Goal: Task Accomplishment & Management: Complete application form

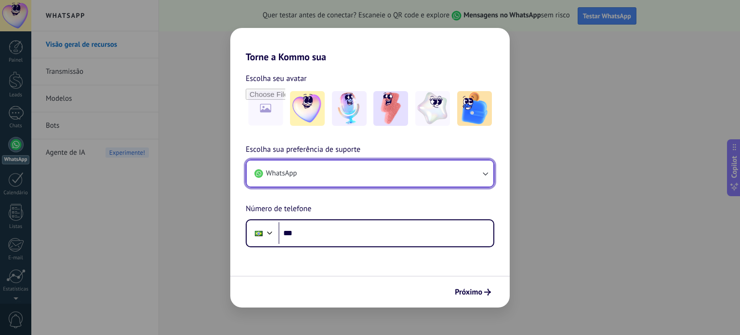
click at [325, 178] on button "WhatsApp" at bounding box center [370, 173] width 247 height 26
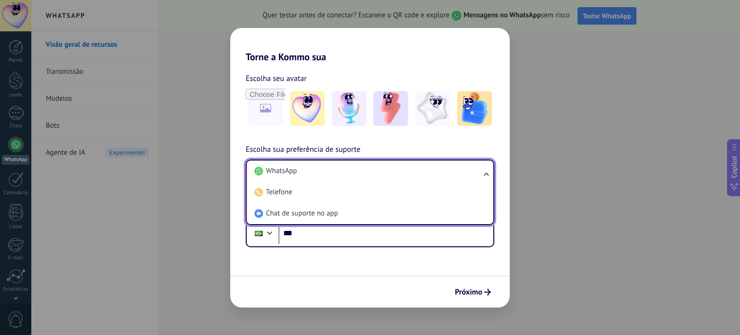
click at [323, 179] on li "WhatsApp" at bounding box center [367, 170] width 235 height 21
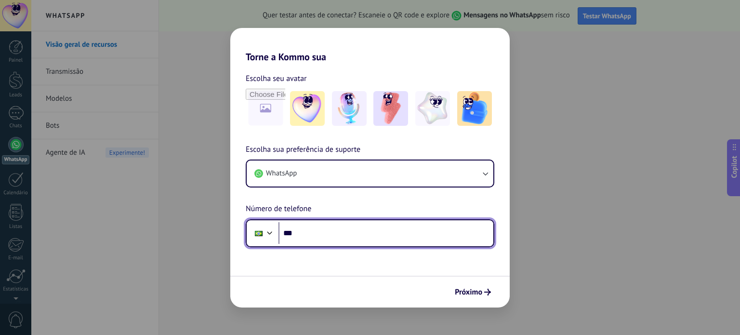
click at [325, 236] on input "***" at bounding box center [385, 233] width 215 height 22
type input "**********"
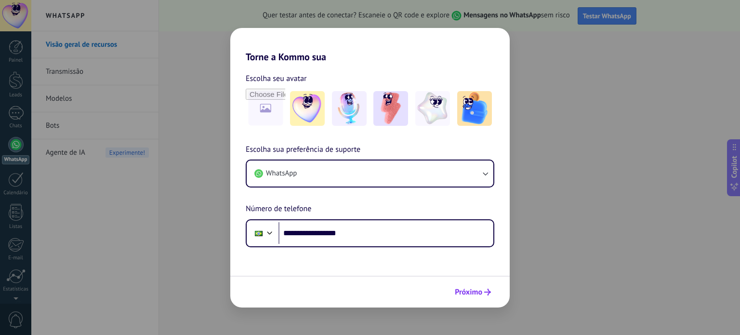
click at [473, 293] on span "Próximo" at bounding box center [468, 291] width 27 height 7
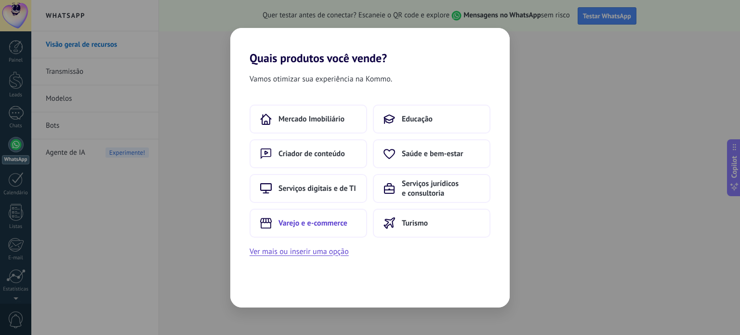
click at [325, 229] on button "Varejo e e-commerce" at bounding box center [307, 223] width 117 height 29
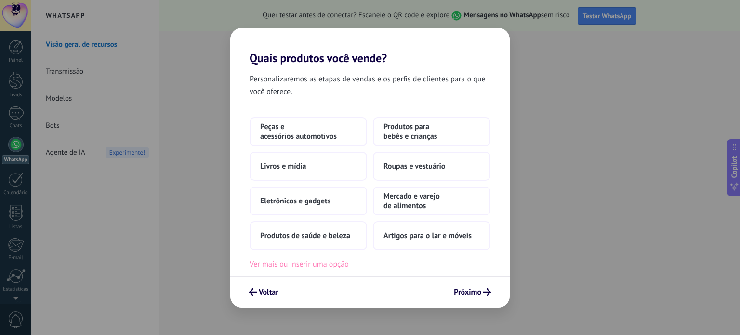
click at [328, 260] on button "Ver mais ou inserir uma opção" at bounding box center [298, 264] width 99 height 13
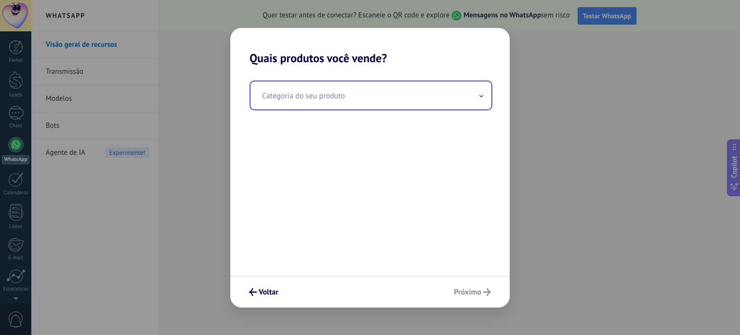
click at [482, 96] on icon at bounding box center [481, 95] width 3 height 1
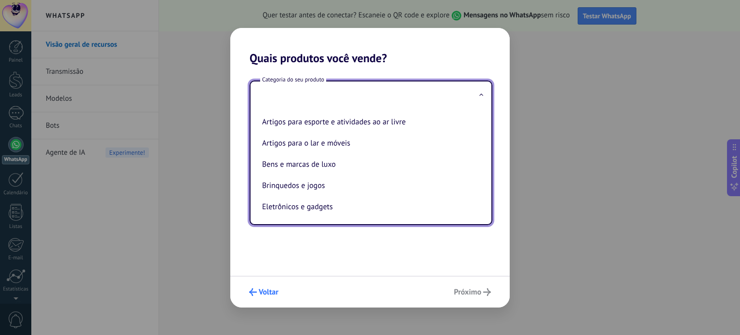
click at [265, 297] on button "Voltar" at bounding box center [264, 292] width 38 height 16
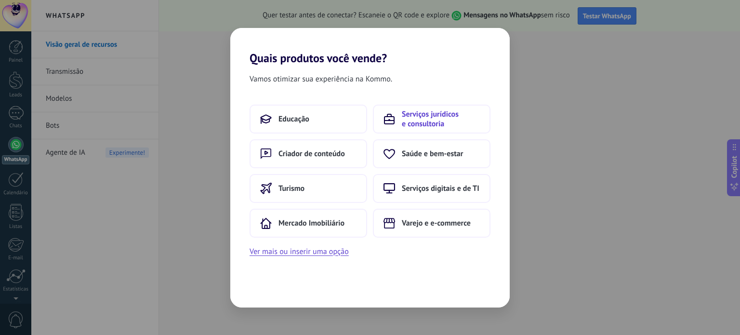
click at [416, 118] on span "Serviços jurídicos e consultoria" at bounding box center [441, 118] width 78 height 19
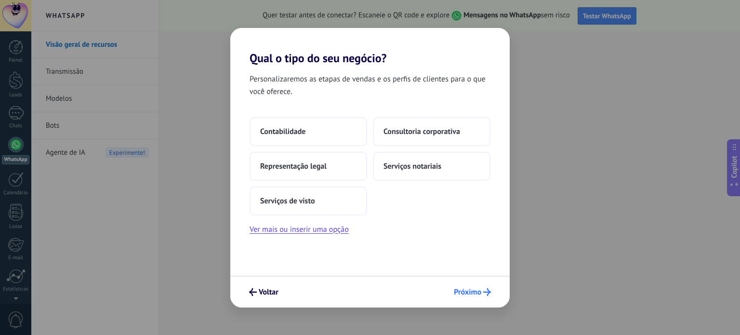
click at [475, 290] on span "Próximo" at bounding box center [467, 291] width 27 height 7
click at [316, 134] on button "Contabilidade" at bounding box center [307, 131] width 117 height 29
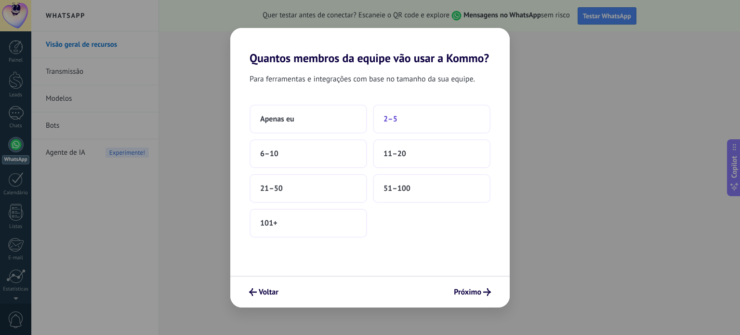
click at [393, 121] on span "2–5" at bounding box center [390, 119] width 14 height 10
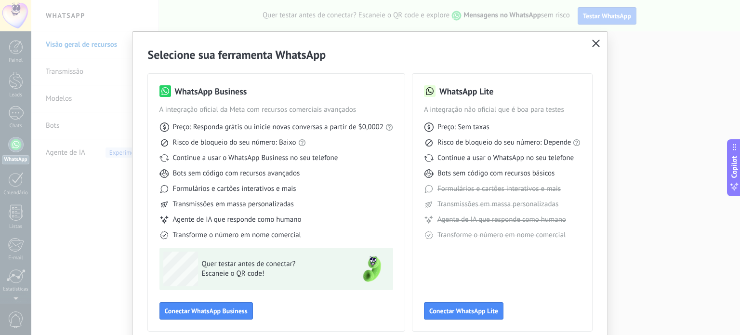
click at [592, 42] on icon "button" at bounding box center [596, 43] width 8 height 8
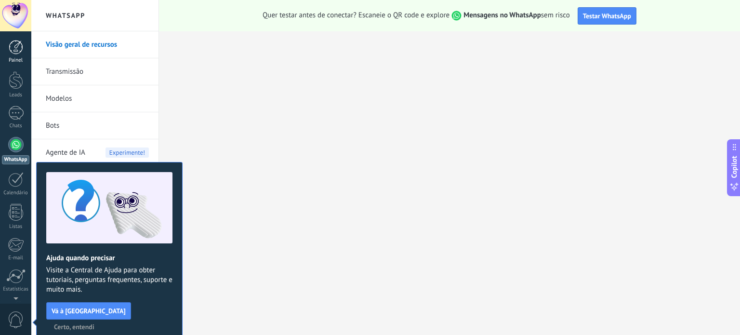
click at [12, 50] on div at bounding box center [16, 47] width 14 height 14
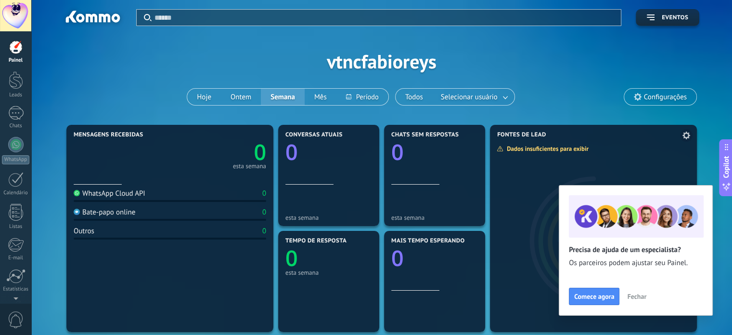
drag, startPoint x: 638, startPoint y: 294, endPoint x: 625, endPoint y: 294, distance: 13.0
click at [639, 293] on span "Fechar" at bounding box center [636, 296] width 19 height 7
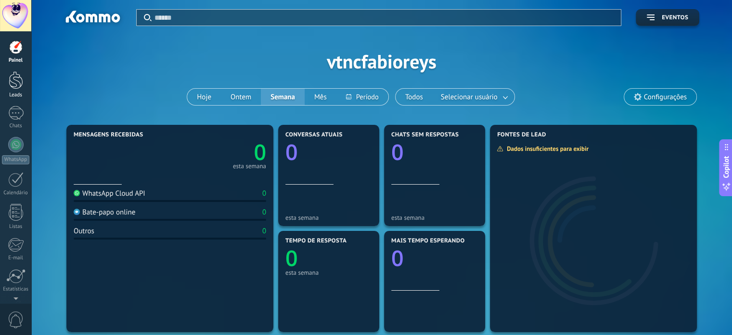
click at [12, 82] on div at bounding box center [16, 80] width 14 height 18
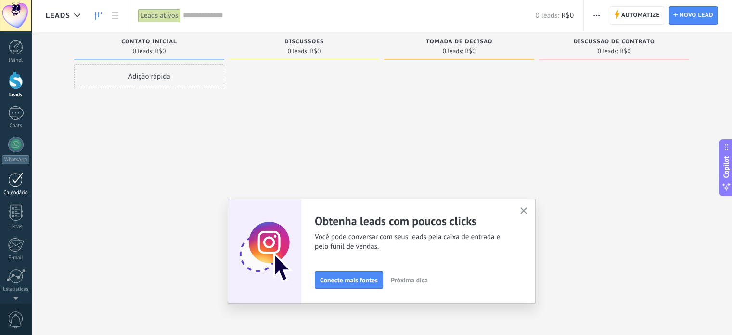
click at [12, 191] on div "Calendário" at bounding box center [16, 193] width 28 height 6
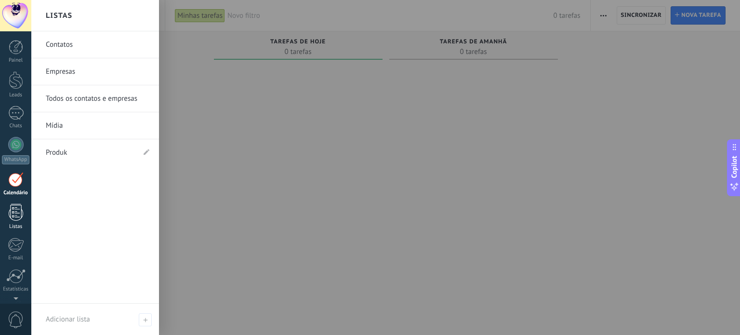
click at [17, 206] on div at bounding box center [16, 212] width 14 height 17
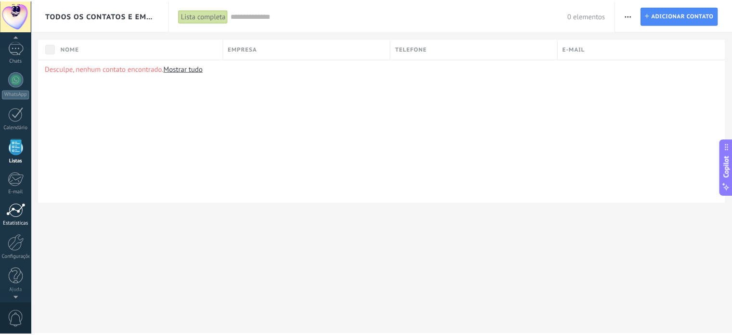
scroll to position [59, 0]
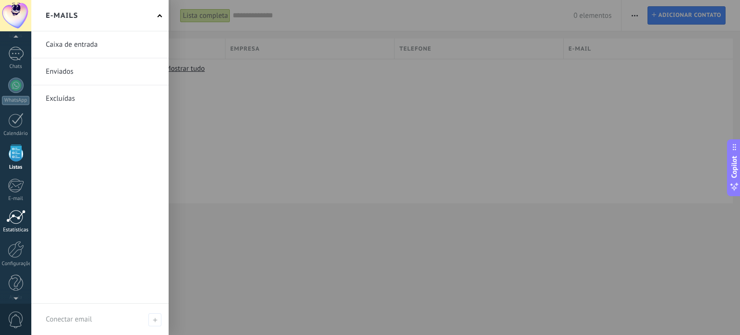
click at [14, 211] on div at bounding box center [15, 216] width 19 height 14
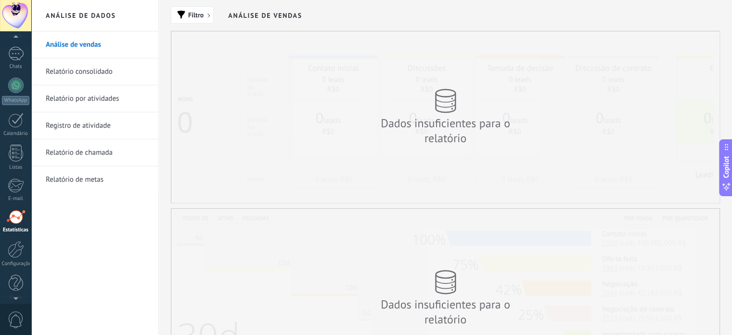
scroll to position [65, 0]
click at [85, 84] on ul "Análise de vendas Relatório consolidado Relatório por atividades Registro de at…" at bounding box center [94, 111] width 127 height 161
click at [105, 65] on link "Relatório consolidado" at bounding box center [97, 71] width 103 height 27
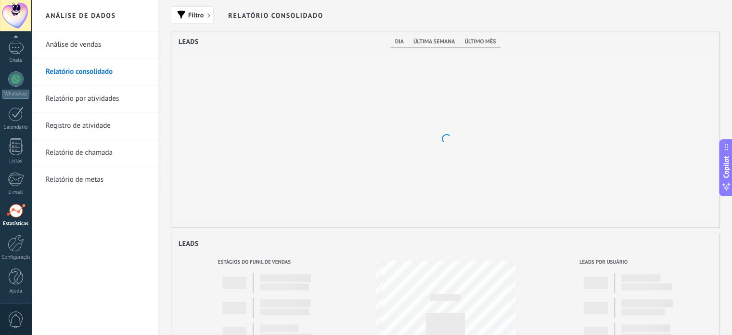
scroll to position [196, 548]
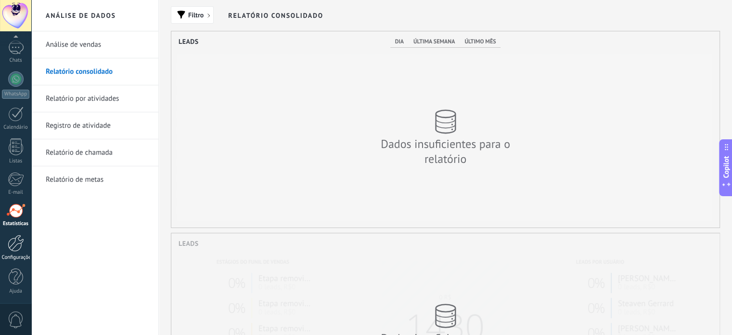
click at [14, 245] on div at bounding box center [16, 243] width 16 height 17
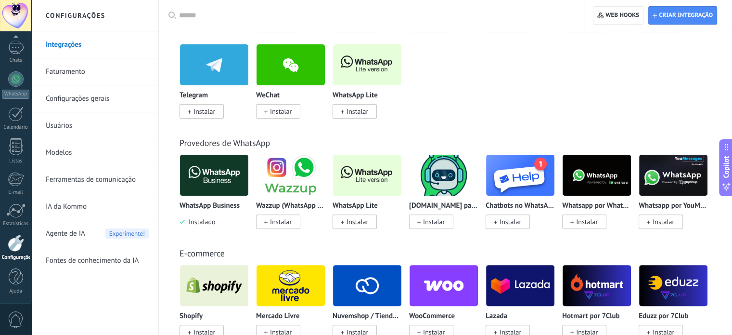
scroll to position [144, 0]
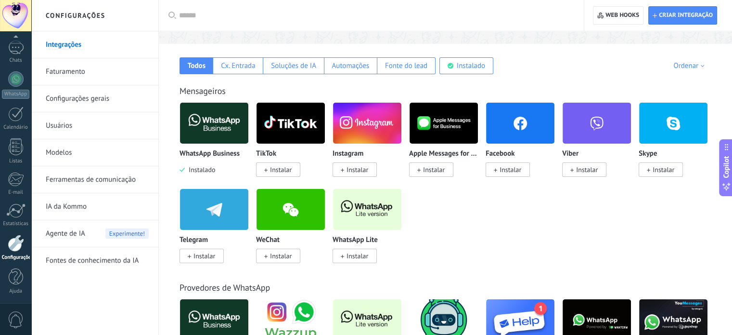
click at [102, 105] on link "Configurações gerais" at bounding box center [97, 98] width 103 height 27
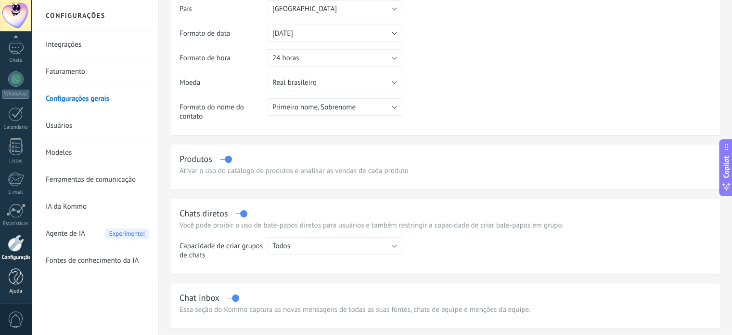
scroll to position [144, 0]
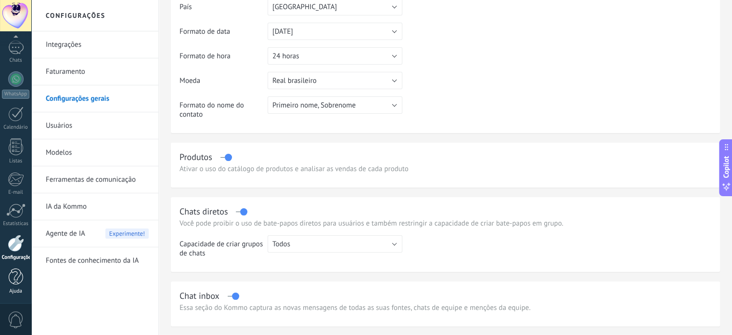
click at [21, 286] on link "Ajuda" at bounding box center [15, 281] width 31 height 26
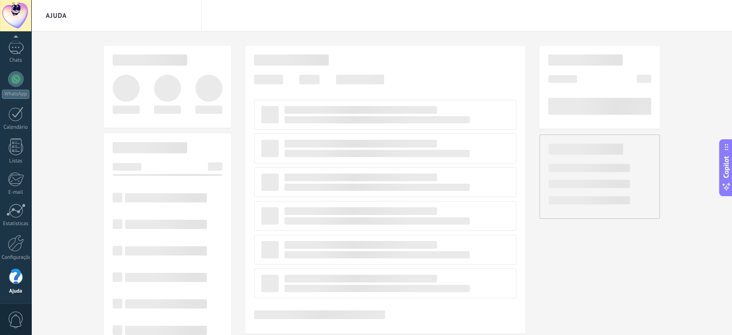
click at [15, 319] on span "0" at bounding box center [16, 319] width 16 height 17
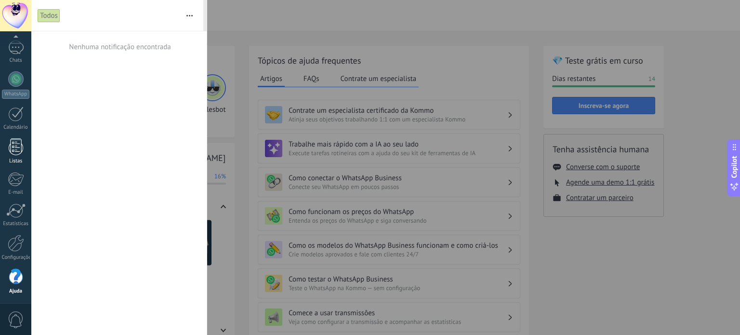
click at [9, 152] on div at bounding box center [16, 146] width 14 height 17
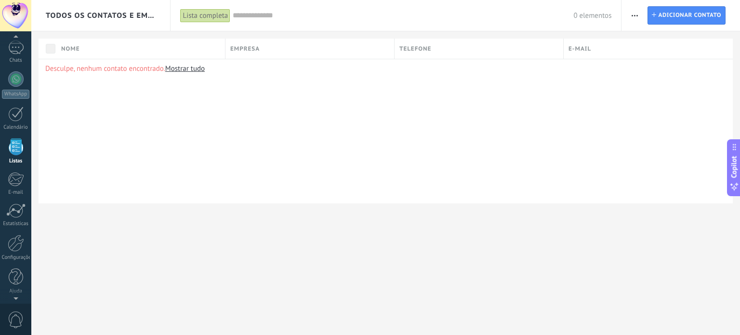
scroll to position [59, 0]
click at [697, 9] on span "Adicionar contato" at bounding box center [689, 15] width 63 height 17
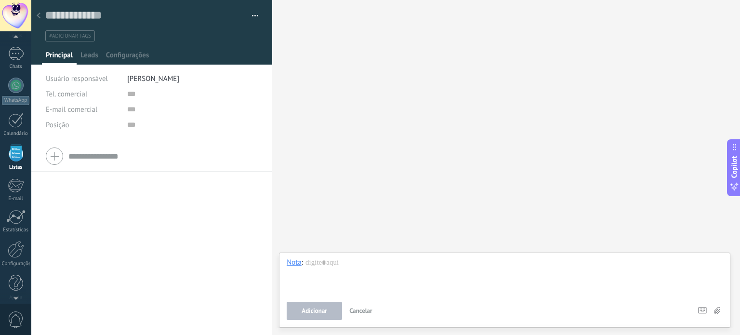
click at [93, 156] on input "text" at bounding box center [162, 155] width 189 height 15
click at [110, 112] on div "E-mail comercial Email privado Outro email E-mail comercial" at bounding box center [83, 109] width 74 height 15
click at [95, 56] on span "Leads" at bounding box center [89, 58] width 18 height 14
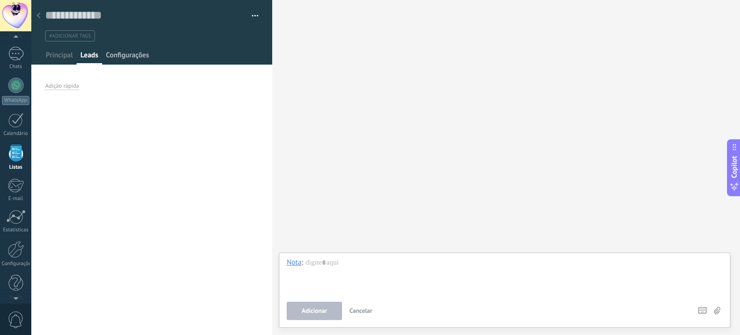
click at [126, 53] on span "Configurações" at bounding box center [127, 58] width 43 height 14
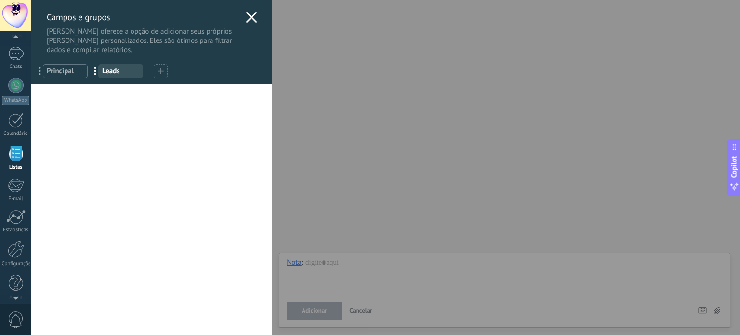
click at [60, 72] on span "Principal" at bounding box center [65, 70] width 37 height 9
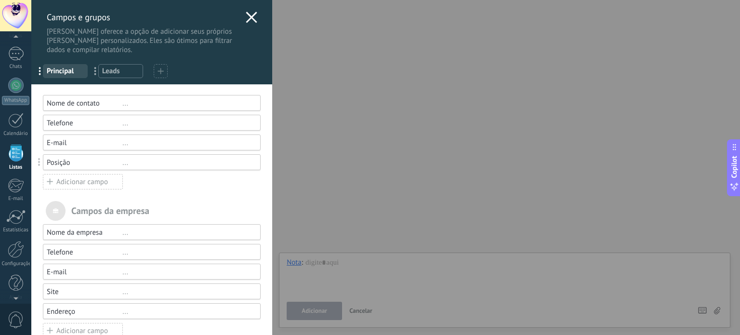
click at [254, 15] on div "[PERSON_NAME] e grupos Kommo oferece a opção de adicionar seus próprios [PERSON…" at bounding box center [151, 27] width 241 height 54
click at [250, 17] on icon at bounding box center [252, 18] width 12 height 12
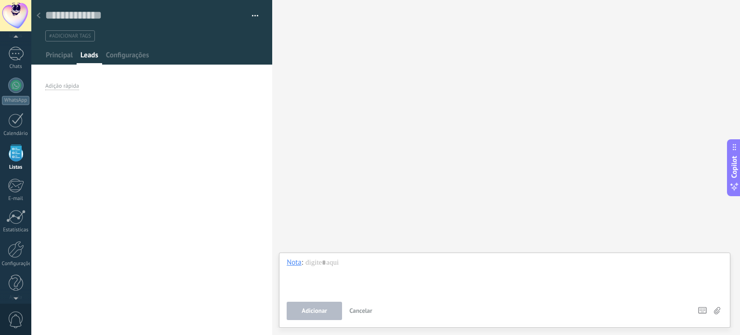
click at [64, 49] on div at bounding box center [151, 32] width 241 height 65
click at [55, 57] on span "Principal" at bounding box center [59, 58] width 27 height 14
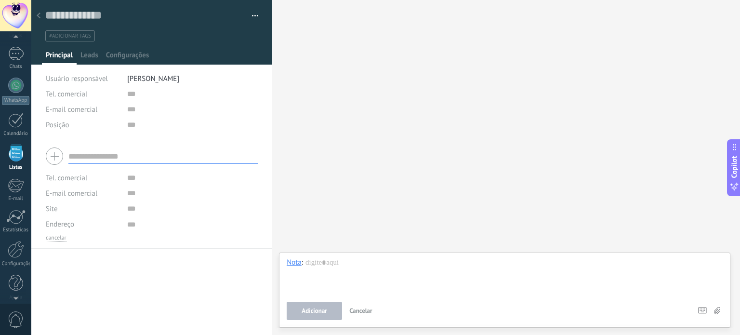
click at [58, 162] on div at bounding box center [152, 156] width 212 height 24
click at [53, 157] on div at bounding box center [152, 156] width 212 height 24
click at [91, 48] on div at bounding box center [151, 32] width 241 height 65
click at [91, 53] on span "Leads" at bounding box center [89, 58] width 18 height 14
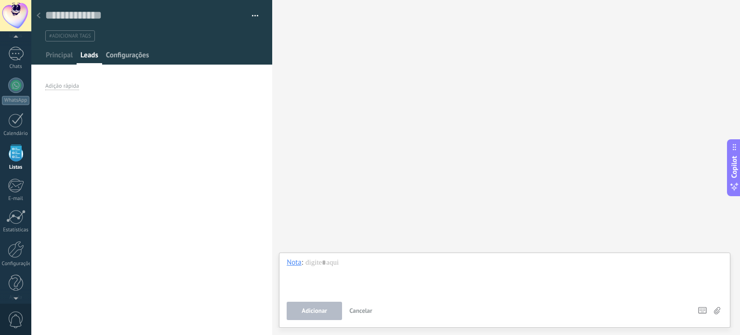
click at [116, 59] on span "Configurações" at bounding box center [127, 58] width 43 height 14
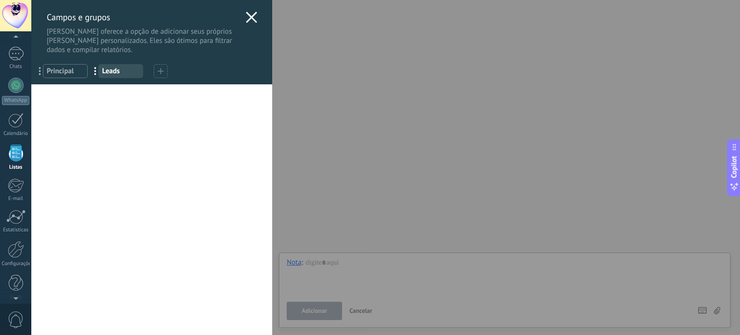
click at [79, 69] on span "Principal" at bounding box center [65, 70] width 37 height 9
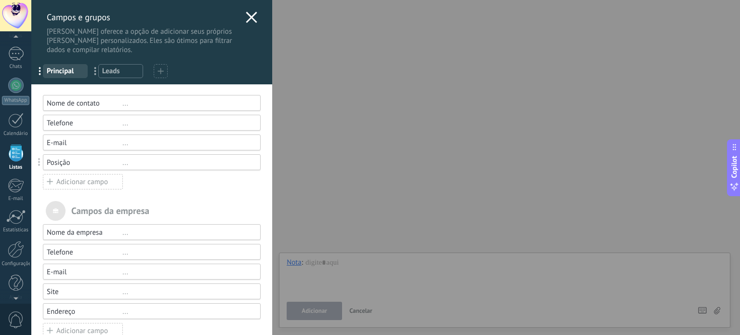
click at [253, 15] on icon at bounding box center [252, 18] width 12 height 12
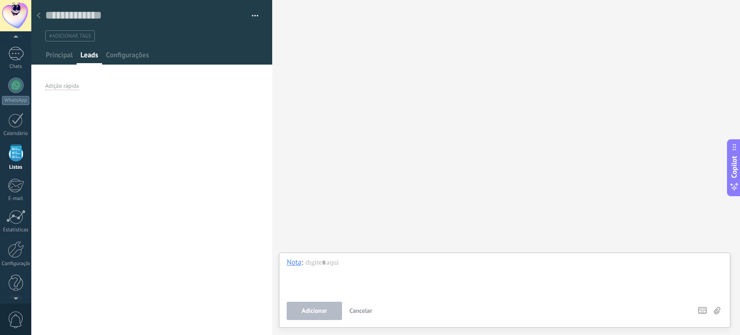
click at [72, 38] on span "#adicionar tags" at bounding box center [70, 36] width 42 height 7
click at [9, 59] on div at bounding box center [15, 55] width 15 height 14
